Goal: Task Accomplishment & Management: Use online tool/utility

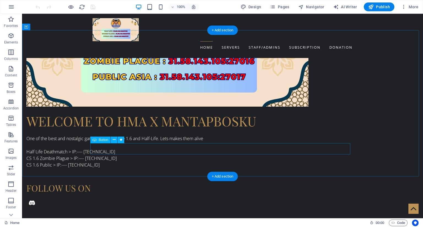
scroll to position [596, 0]
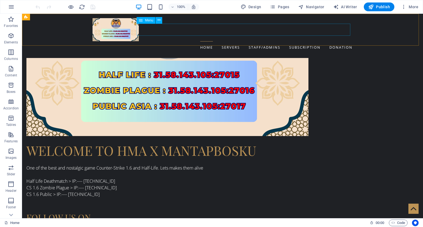
click at [265, 41] on nav "Home Servers Staff/Admins Subscription Donation" at bounding box center [222, 47] width 260 height 12
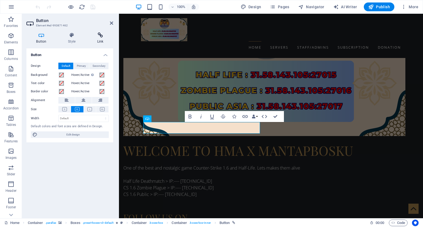
click at [98, 33] on icon at bounding box center [100, 35] width 26 height 6
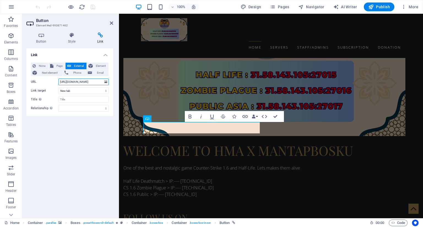
click at [91, 82] on input "[URL][DOMAIN_NAME]" at bounding box center [83, 82] width 50 height 7
paste input "s://[DOMAIN_NAME]:8881"
drag, startPoint x: 89, startPoint y: 83, endPoint x: 43, endPoint y: 80, distance: 45.8
click at [43, 80] on div "URL [URL][DOMAIN_NAME]" at bounding box center [70, 82] width 78 height 7
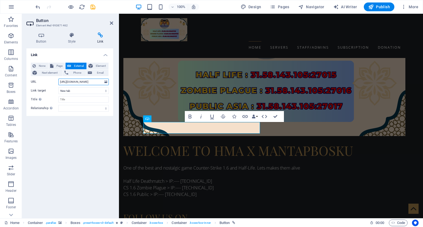
click at [71, 82] on input "[URL][DOMAIN_NAME]" at bounding box center [83, 82] width 50 height 7
click at [85, 82] on input "[URL][DOMAIN_NAME]" at bounding box center [83, 82] width 50 height 7
click at [92, 82] on input "[URL][DOMAIN_NAME]" at bounding box center [83, 82] width 50 height 7
click at [97, 83] on input "[URL][DOMAIN_NAME]" at bounding box center [83, 82] width 50 height 7
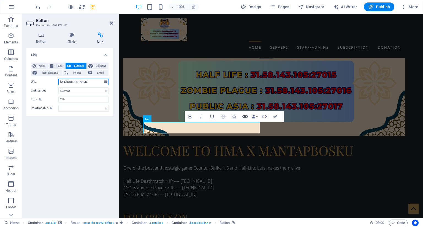
drag, startPoint x: 96, startPoint y: 83, endPoint x: 114, endPoint y: 82, distance: 18.7
click at [114, 82] on div "Button Style Link Button Design Default Primary Secondary Background Hover/Acti…" at bounding box center [69, 123] width 95 height 190
click at [77, 80] on input "[URL][DOMAIN_NAME]" at bounding box center [83, 82] width 50 height 7
paste input "[DOMAIN_NAME][URL]"
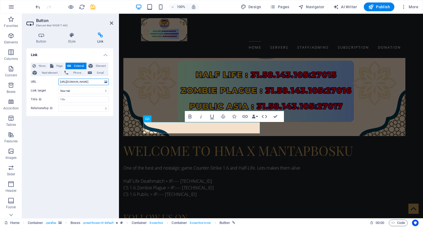
drag, startPoint x: 94, startPoint y: 83, endPoint x: 29, endPoint y: 80, distance: 65.9
click at [29, 80] on div "None Page External Element Next element Phone Email Page Home Servers Staff/Adm…" at bounding box center [69, 87] width 87 height 58
click at [72, 82] on input "[URL][DOMAIN_NAME]" at bounding box center [83, 82] width 50 height 7
drag, startPoint x: 76, startPoint y: 82, endPoint x: 116, endPoint y: 79, distance: 39.7
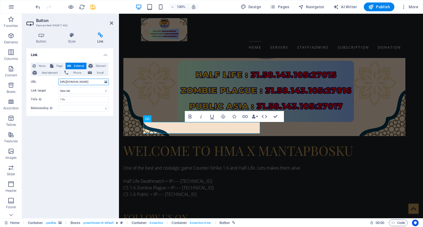
click at [116, 79] on div "Button Style Link Button Design Default Primary Secondary Background Hover/Acti…" at bounding box center [69, 123] width 95 height 190
click at [83, 81] on input "[URL][DOMAIN_NAME]" at bounding box center [83, 82] width 50 height 7
drag, startPoint x: 84, startPoint y: 81, endPoint x: 42, endPoint y: 82, distance: 41.8
click at [42, 82] on div "URL [URL][DOMAIN_NAME]" at bounding box center [70, 82] width 78 height 7
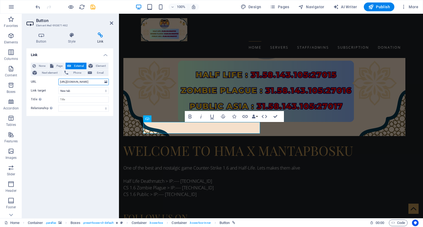
click at [66, 81] on input "[URL][DOMAIN_NAME]" at bounding box center [83, 82] width 50 height 7
click at [70, 82] on input "[URL][DOMAIN_NAME]" at bounding box center [83, 82] width 50 height 7
drag, startPoint x: 69, startPoint y: 82, endPoint x: 118, endPoint y: 81, distance: 48.7
click at [118, 81] on aside "Button Element #ed-993871462 Button Style Link Button Design Default Primary Se…" at bounding box center [70, 116] width 97 height 205
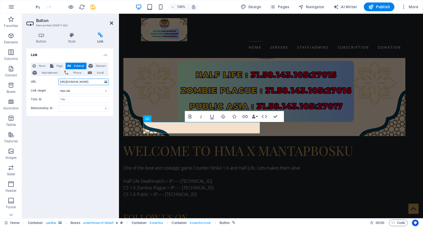
type input "[URL][DOMAIN_NAME]"
click at [111, 23] on icon at bounding box center [111, 23] width 3 height 4
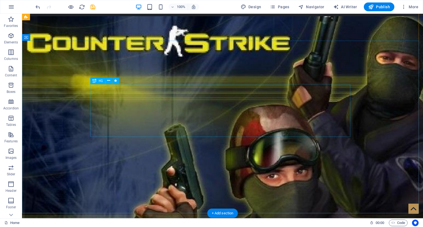
scroll to position [0, 0]
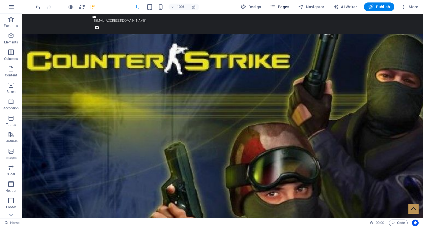
click at [280, 8] on span "Pages" at bounding box center [279, 7] width 19 height 6
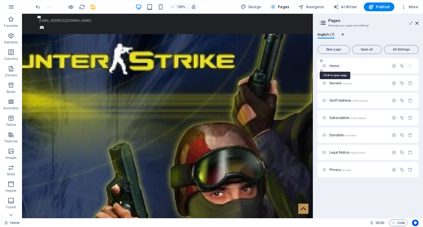
click at [332, 67] on span "Home /" at bounding box center [334, 66] width 11 height 4
click at [338, 85] on span "Servers /servers" at bounding box center [340, 83] width 23 height 4
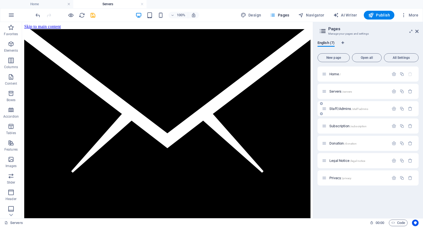
click at [335, 108] on span "Staff/Admins /staff-admins" at bounding box center [348, 109] width 39 height 4
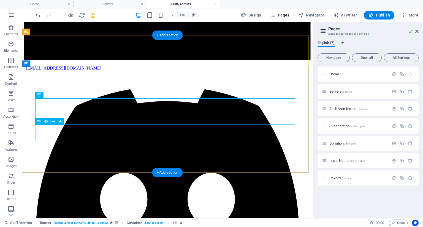
scroll to position [165, 0]
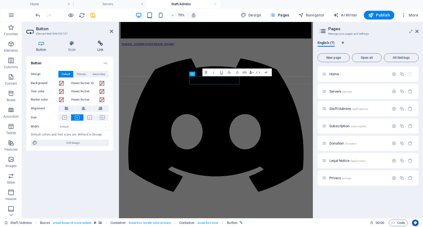
click at [97, 45] on icon at bounding box center [100, 44] width 26 height 6
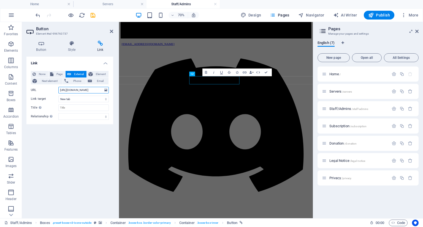
click at [86, 90] on input "[URL][DOMAIN_NAME]" at bounding box center [83, 90] width 50 height 7
paste input "s://[DOMAIN_NAME][URL]"
type input "[URL][DOMAIN_NAME]"
click at [110, 32] on icon at bounding box center [111, 31] width 3 height 4
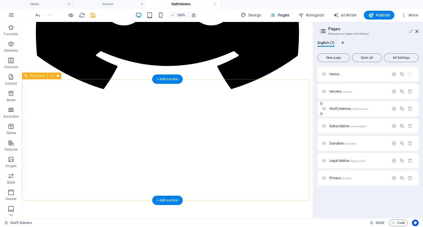
scroll to position [283, 0]
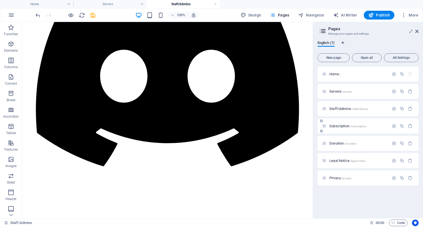
click at [340, 128] on div "Subscription /subscription" at bounding box center [355, 126] width 67 height 6
click at [339, 126] on span "Subscription /subscription" at bounding box center [347, 126] width 37 height 4
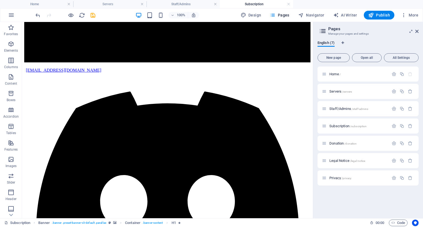
scroll to position [165, 0]
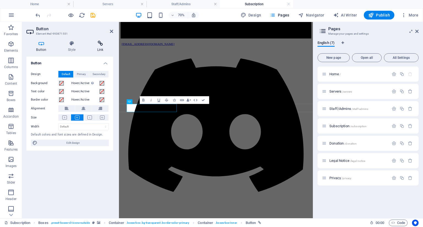
click at [98, 43] on icon at bounding box center [100, 44] width 26 height 6
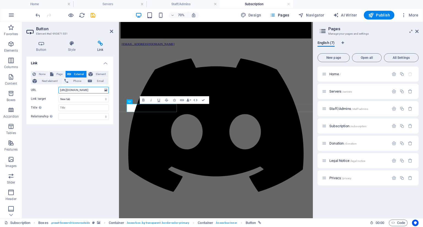
click at [80, 90] on input "[URL][DOMAIN_NAME]" at bounding box center [83, 90] width 50 height 7
paste input "s://[DOMAIN_NAME][URL]"
paste input "text"
type input "[URL][DOMAIN_NAME]"
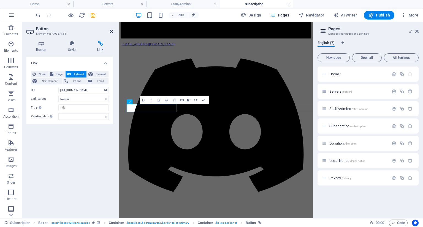
click at [111, 32] on icon at bounding box center [111, 31] width 3 height 4
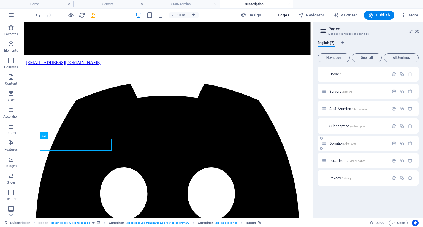
click at [338, 143] on span "Donation /donation" at bounding box center [342, 143] width 27 height 4
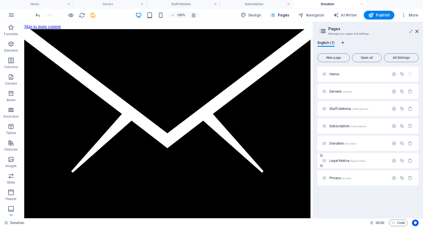
click at [341, 160] on span "Legal Notice /legal-notice" at bounding box center [347, 161] width 36 height 4
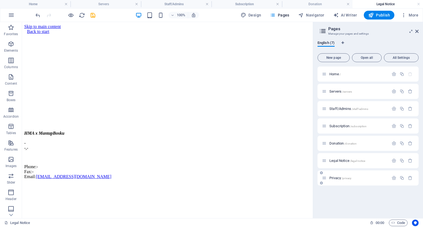
click at [335, 178] on span "Privacy /privacy" at bounding box center [340, 178] width 22 height 4
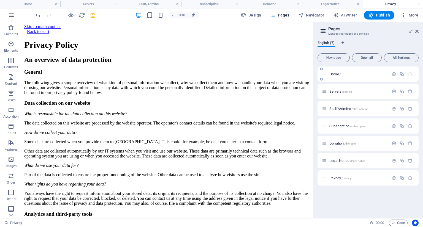
click at [334, 73] on span "Home /" at bounding box center [334, 74] width 11 height 4
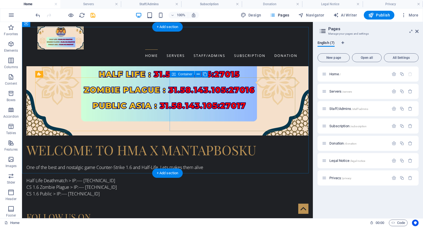
scroll to position [605, 0]
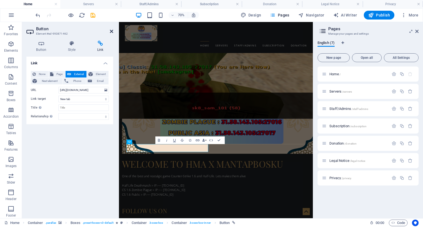
click at [110, 31] on icon at bounding box center [111, 31] width 3 height 4
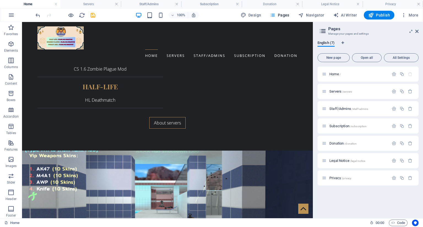
scroll to position [1008, 0]
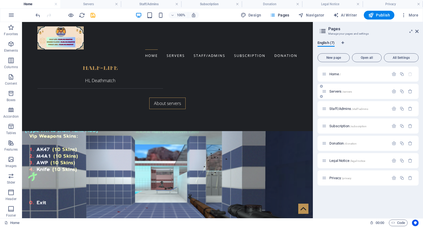
click at [334, 92] on span "Servers /servers" at bounding box center [340, 91] width 23 height 4
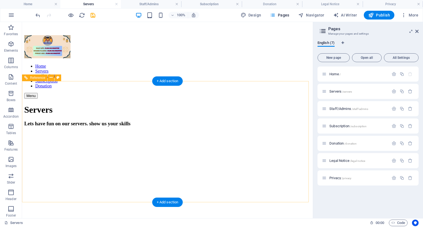
scroll to position [612, 0]
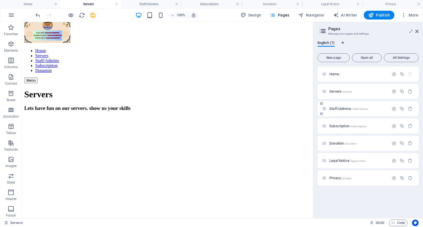
click at [342, 110] on span "Staff/Admins /staff-admins" at bounding box center [348, 109] width 39 height 4
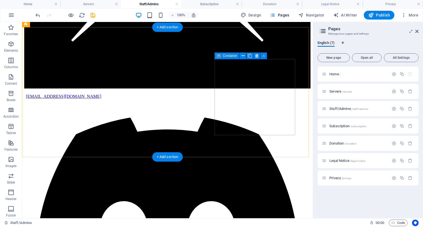
scroll to position [118, 0]
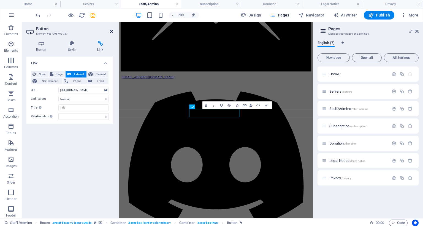
drag, startPoint x: 112, startPoint y: 32, endPoint x: 131, endPoint y: 29, distance: 19.6
click at [112, 32] on icon at bounding box center [111, 31] width 3 height 4
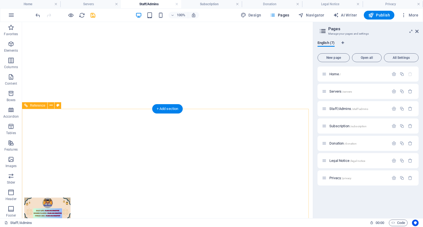
scroll to position [448, 0]
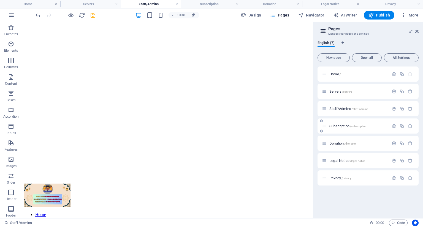
click at [339, 126] on span "Subscription /subscription" at bounding box center [347, 126] width 37 height 4
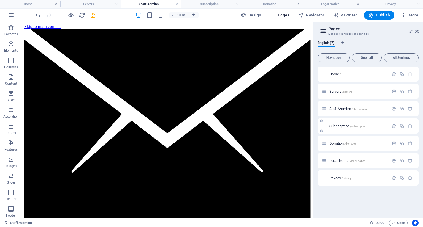
scroll to position [165, 0]
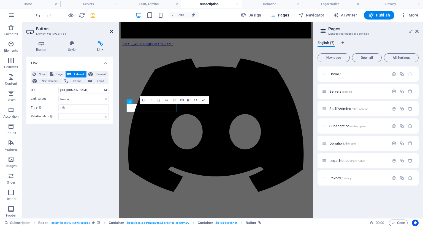
click at [111, 31] on icon at bounding box center [111, 31] width 3 height 4
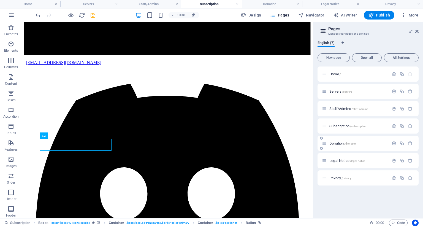
click at [339, 143] on span "Donation /donation" at bounding box center [342, 143] width 27 height 4
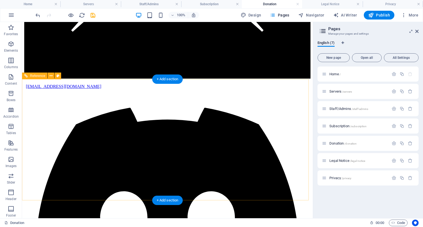
scroll to position [90, 0]
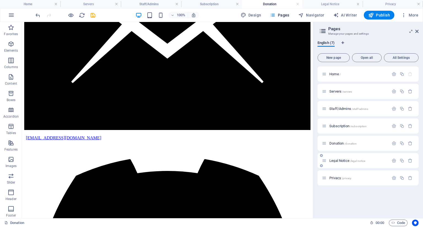
click at [336, 159] on span "Legal Notice /legal-notice" at bounding box center [347, 161] width 36 height 4
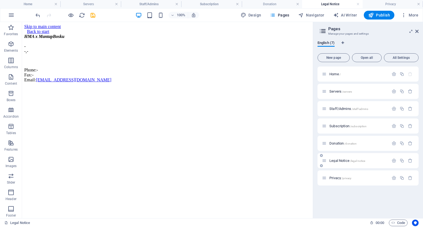
scroll to position [0, 0]
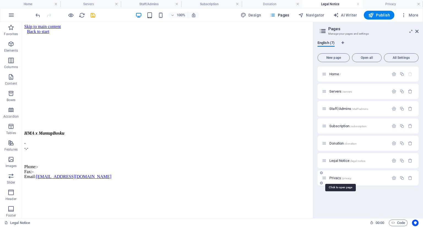
click at [335, 177] on span "Privacy /privacy" at bounding box center [340, 178] width 22 height 4
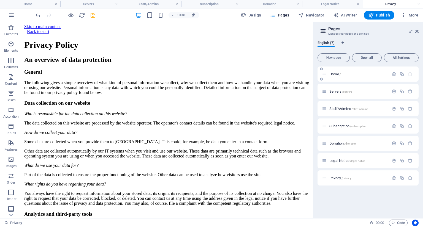
drag, startPoint x: 331, startPoint y: 76, endPoint x: 335, endPoint y: 81, distance: 6.8
click at [331, 76] on div "Home /" at bounding box center [355, 74] width 67 height 6
click at [334, 73] on span "Home /" at bounding box center [334, 74] width 11 height 4
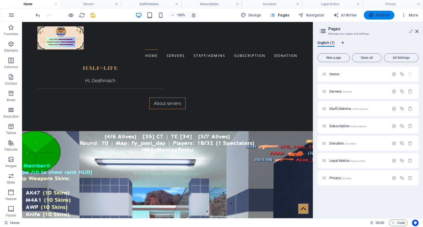
click at [375, 14] on span "Publish" at bounding box center [379, 15] width 22 height 6
